Goal: Check status: Check status

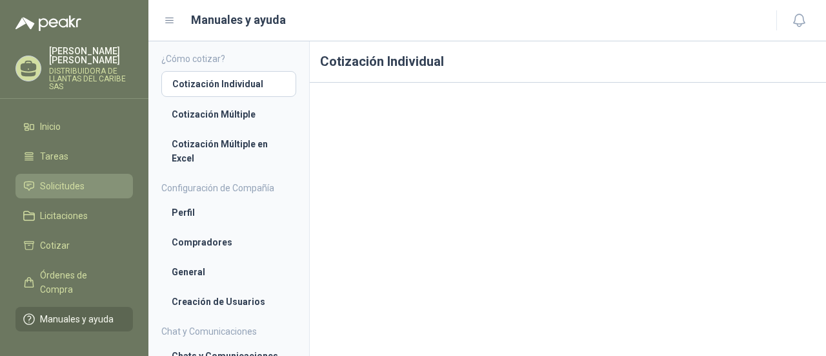
click at [72, 183] on span "Solicitudes" at bounding box center [62, 186] width 45 height 14
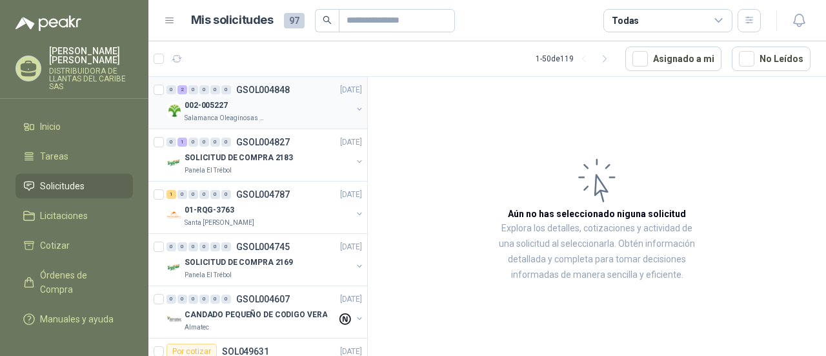
click at [239, 110] on div "002-005227" at bounding box center [268, 104] width 167 height 15
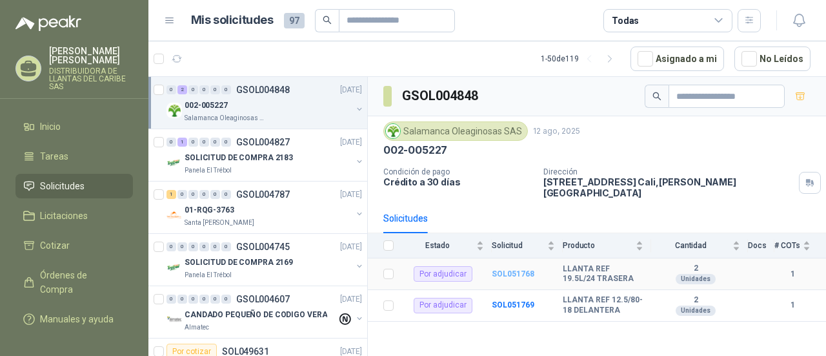
click at [523, 269] on b "SOL051768" at bounding box center [513, 273] width 43 height 9
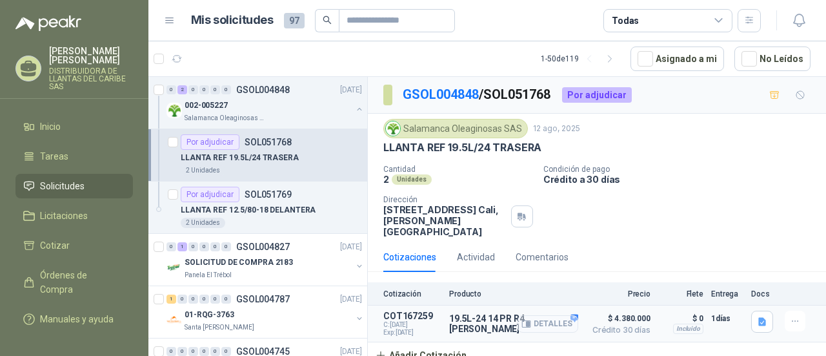
click at [573, 315] on button "Detalles" at bounding box center [548, 323] width 61 height 17
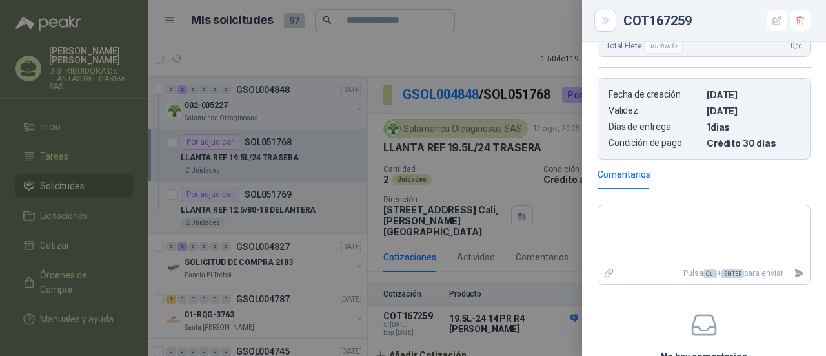
scroll to position [550, 0]
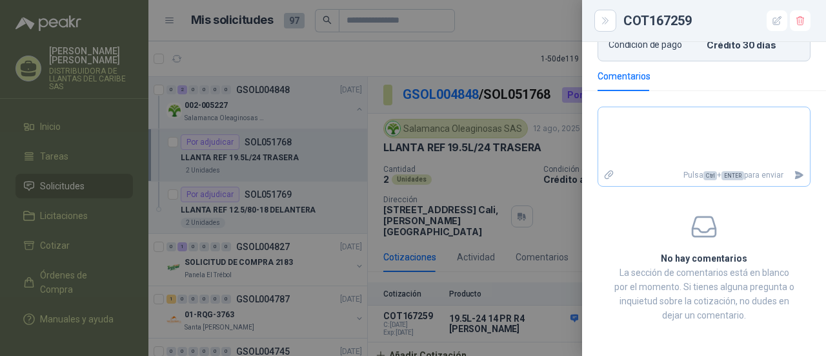
click at [611, 174] on icon at bounding box center [609, 174] width 9 height 9
click at [0, 0] on input "file" at bounding box center [0, 0] width 0 height 0
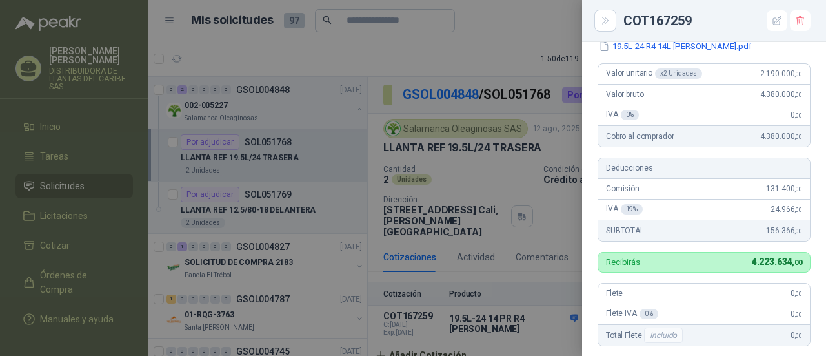
scroll to position [98, 0]
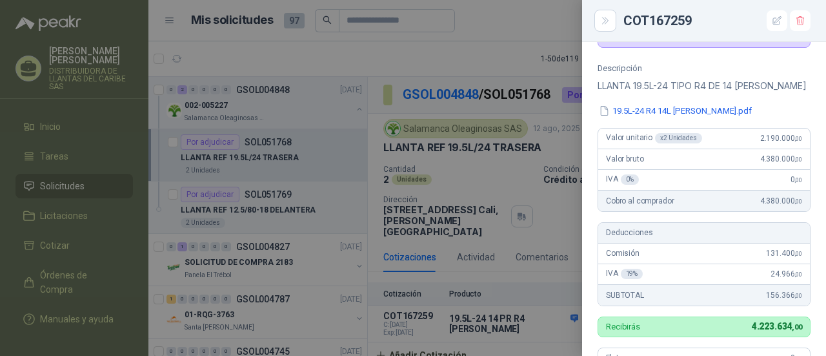
click at [522, 72] on div at bounding box center [413, 178] width 826 height 356
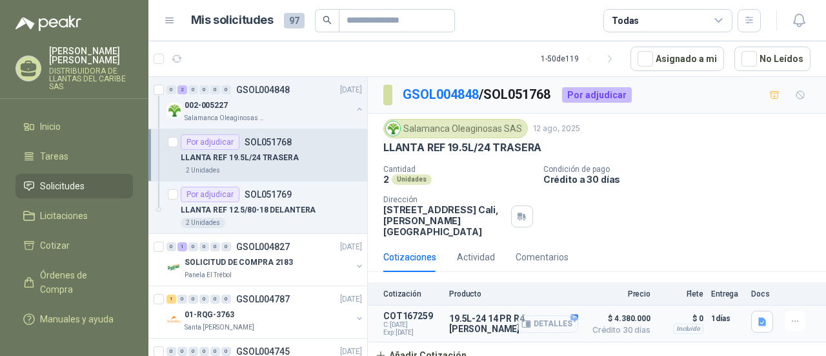
click at [535, 315] on button "Detalles" at bounding box center [548, 323] width 61 height 17
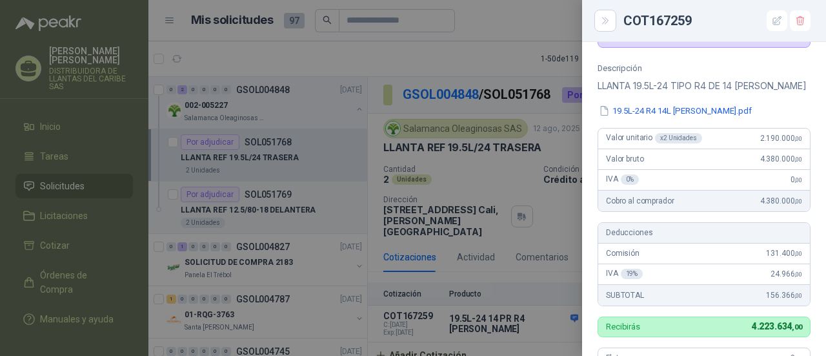
click at [414, 32] on div at bounding box center [413, 178] width 826 height 356
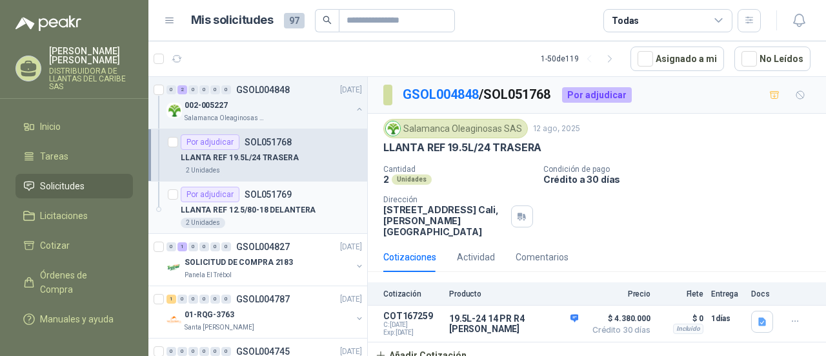
click at [265, 205] on p "LLANTA REF 12.5/80-18 DELANTERA" at bounding box center [248, 210] width 135 height 12
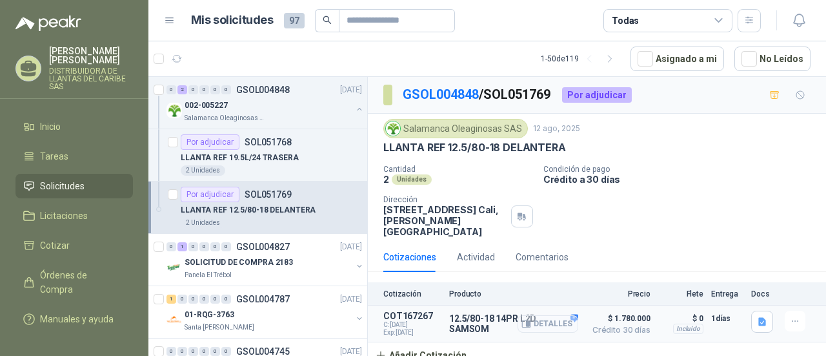
click at [540, 315] on button "Detalles" at bounding box center [548, 323] width 61 height 17
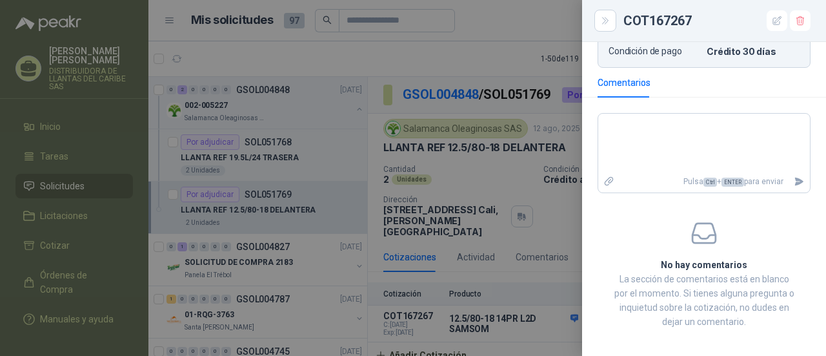
scroll to position [550, 0]
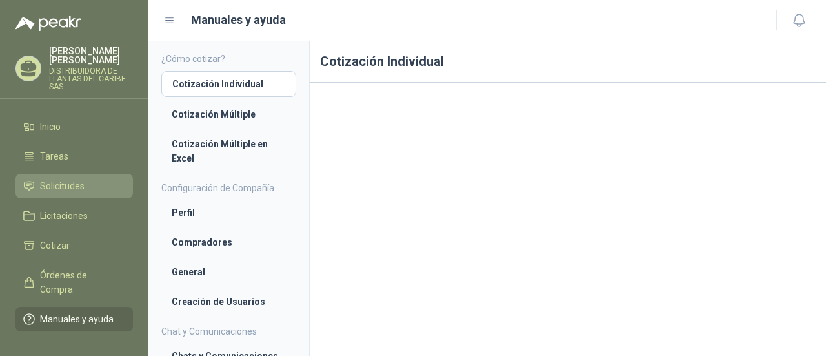
click at [74, 193] on link "Solicitudes" at bounding box center [74, 186] width 118 height 25
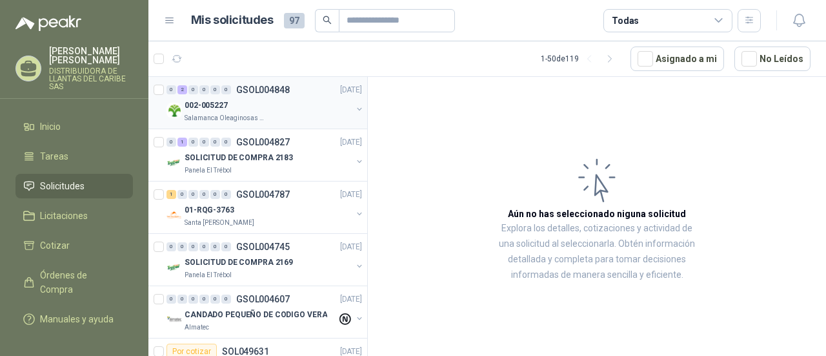
click at [251, 107] on div "002-005227" at bounding box center [268, 104] width 167 height 15
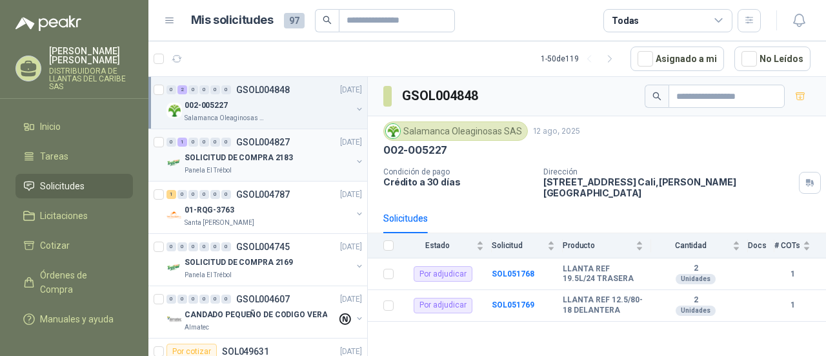
click at [216, 155] on p "SOLICITUD DE COMPRA 2183" at bounding box center [239, 158] width 108 height 12
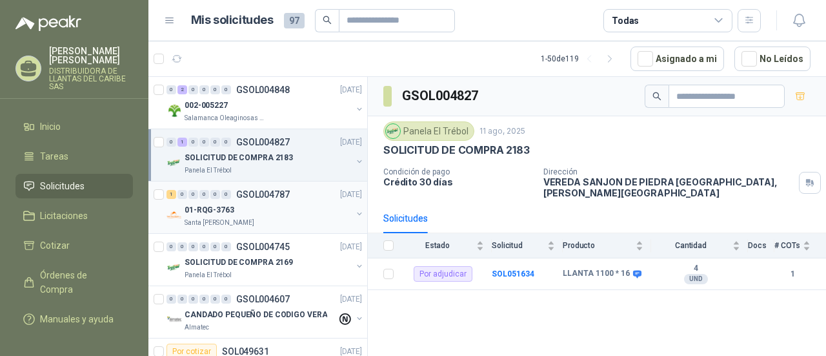
click at [247, 202] on div "01-RQG-3763" at bounding box center [268, 209] width 167 height 15
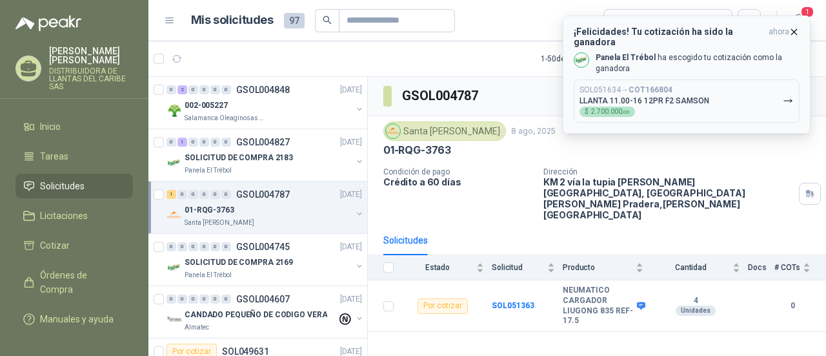
click at [730, 61] on p "Panela El Trébol ha escogido tu cotización como la ganadora" at bounding box center [698, 63] width 204 height 22
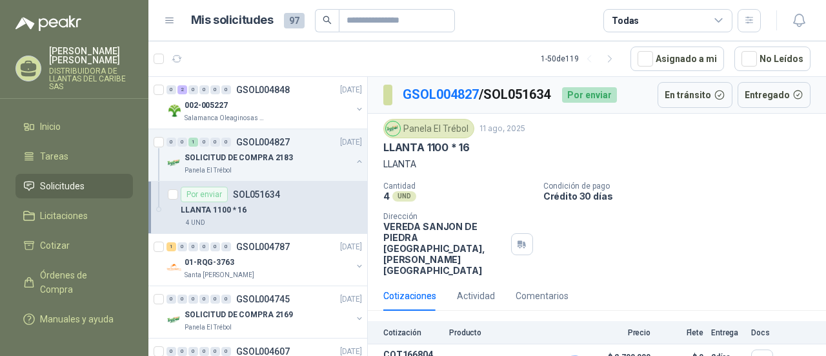
click at [526, 32] on header "Mis solicitudes 97 Todas" at bounding box center [487, 20] width 678 height 41
